Goal: Task Accomplishment & Management: Complete application form

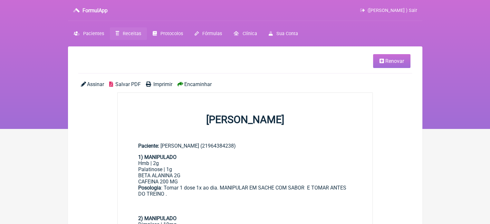
click at [121, 33] on link "Receitas" at bounding box center [128, 33] width 37 height 13
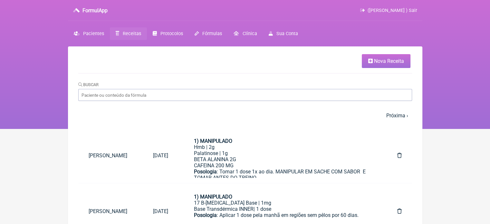
click at [380, 61] on span "Nova Receita" at bounding box center [389, 61] width 30 height 6
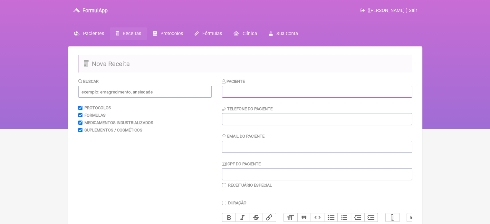
click at [280, 93] on input "text" at bounding box center [317, 92] width 190 height 12
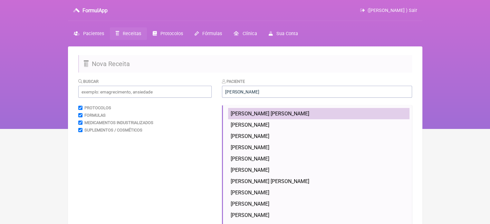
click at [302, 115] on span "[PERSON_NAME] [PERSON_NAME]" at bounding box center [270, 114] width 79 height 6
type input "[PERSON_NAME] [PERSON_NAME]"
type input "21964708411"
type input "VANESSACEVADA@HOTMAIL.COM"
type input "05912550737"
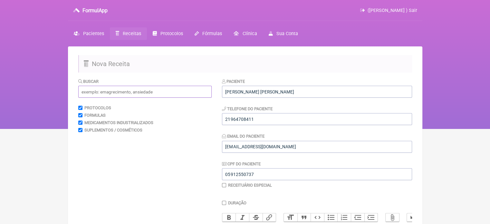
click at [139, 93] on input "text" at bounding box center [144, 92] width 133 height 12
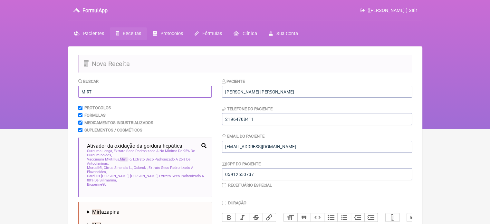
type input "MIRT"
click at [112, 212] on span "Mirt azapina" at bounding box center [105, 212] width 27 height 6
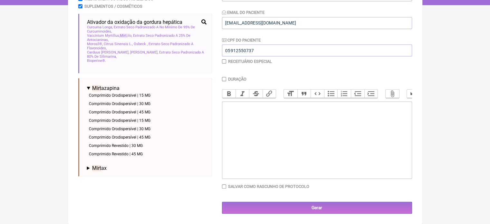
scroll to position [129, 0]
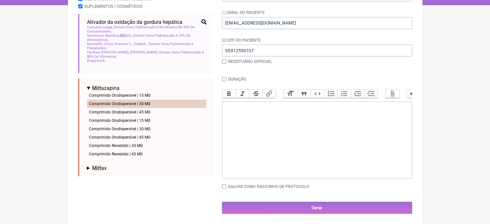
click at [129, 100] on li "Comprimido Orodispersivel | 30 MG" at bounding box center [147, 104] width 120 height 8
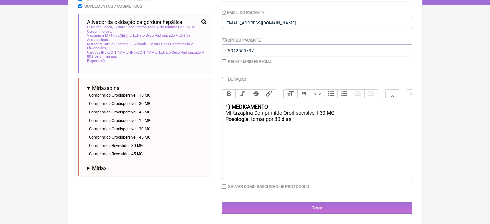
click at [264, 120] on div "Posologia : tomar por 30 dias." at bounding box center [316, 122] width 183 height 12
type trix-editor "<div><strong>1) MEDICAMENTO</strong></div><div>Mirtazapina Comprimido Orodisper…"
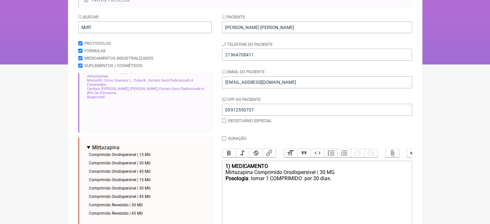
scroll to position [32, 0]
drag, startPoint x: 91, startPoint y: 28, endPoint x: 55, endPoint y: 34, distance: 36.2
click at [55, 34] on div "FormulApp (Flavio Caldas Caetano ) Sair Pacientes Receitas Protocolos Fórmulas …" at bounding box center [245, 0] width 490 height 129
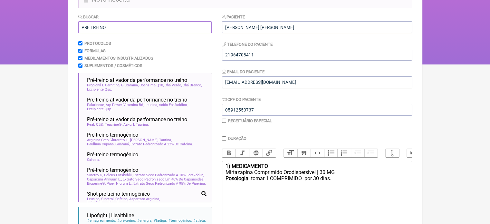
type input "PRE TREINO"
click at [437, 64] on html "FormulApp (Flavio Caldas Caetano ) Sair Pacientes Receitas Protocolos Fórmulas …" at bounding box center [245, 0] width 490 height 129
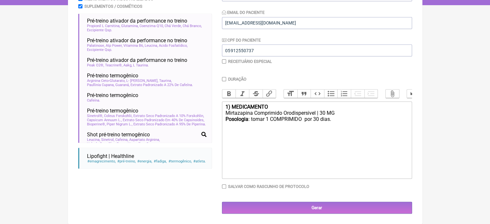
scroll to position [129, 0]
click at [223, 59] on input "checkbox" at bounding box center [224, 61] width 4 height 4
checkbox input "true"
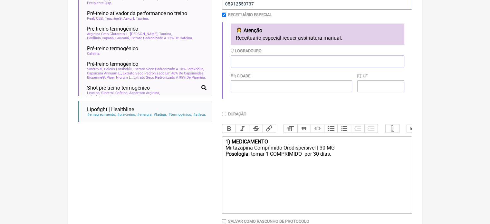
scroll to position [211, 0]
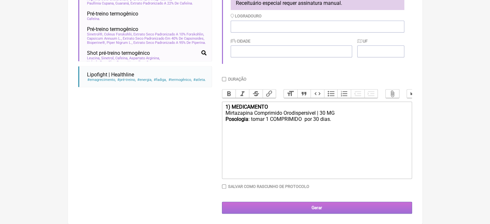
click at [328, 205] on input "Gerar" at bounding box center [317, 208] width 190 height 12
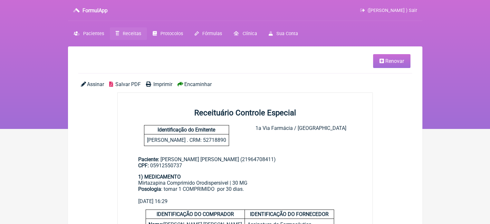
click at [164, 85] on span "Imprimir" at bounding box center [162, 84] width 19 height 6
